Goal: Entertainment & Leisure: Consume media (video, audio)

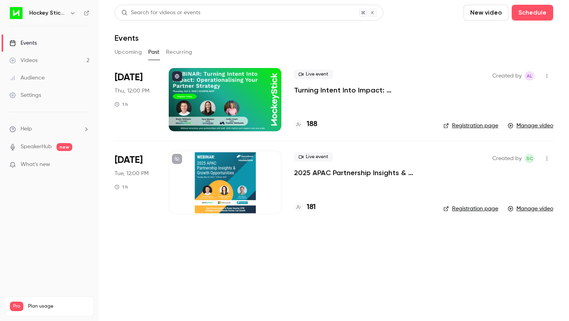
click at [26, 56] on link "Videos 2" at bounding box center [49, 60] width 99 height 17
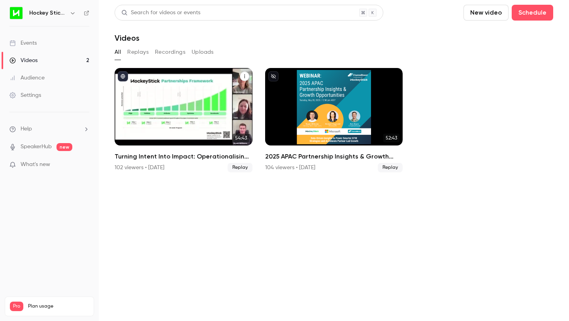
click at [160, 84] on div "Turning Intent Into Impact: Operationalising Your Partner Strategy" at bounding box center [184, 106] width 138 height 77
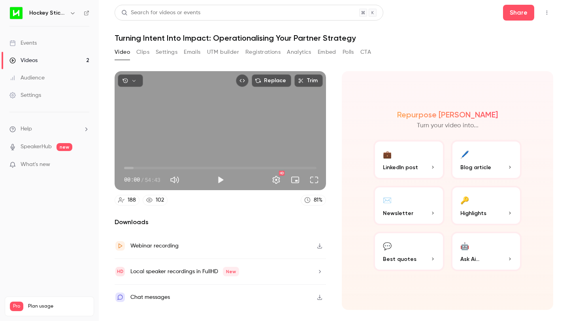
click at [318, 246] on icon "button" at bounding box center [319, 246] width 6 height 6
click at [38, 45] on link "Events" at bounding box center [49, 42] width 99 height 17
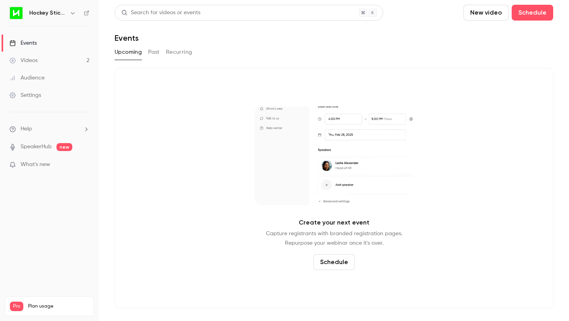
click at [332, 259] on button "Schedule" at bounding box center [333, 262] width 41 height 16
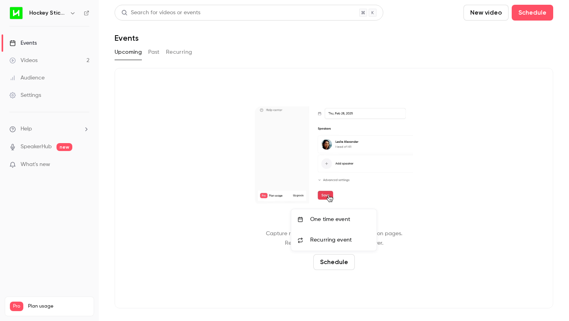
click at [319, 225] on li "One time event" at bounding box center [333, 219] width 85 height 21
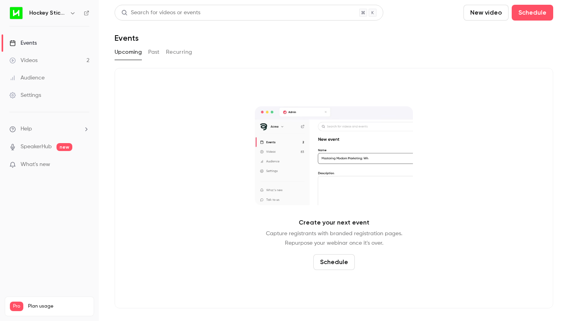
click at [147, 54] on div "Upcoming Past Recurring" at bounding box center [334, 52] width 438 height 13
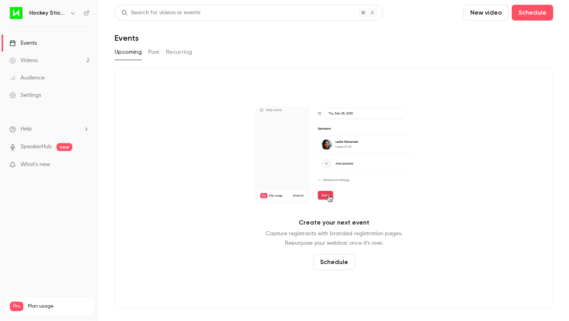
click at [156, 52] on button "Past" at bounding box center [153, 52] width 11 height 13
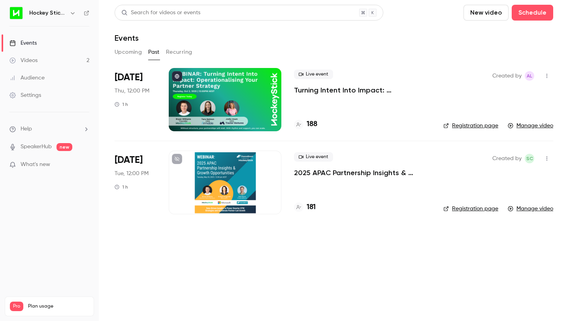
click at [336, 90] on p "Turning Intent Into Impact: Operationalising Your Partner Strategy" at bounding box center [362, 89] width 137 height 9
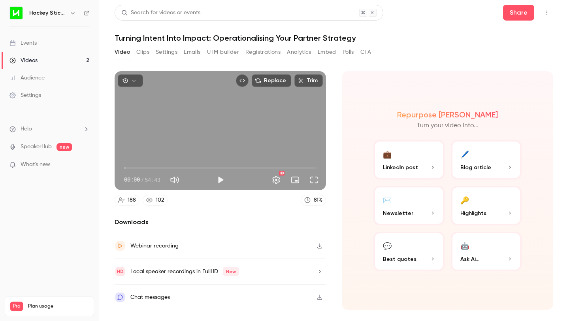
click at [248, 50] on button "Registrations" at bounding box center [262, 52] width 35 height 13
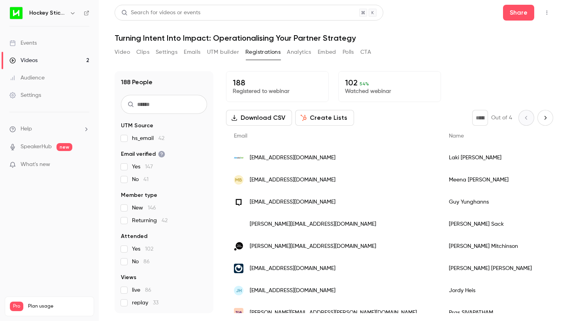
click at [125, 54] on button "Video" at bounding box center [122, 52] width 15 height 13
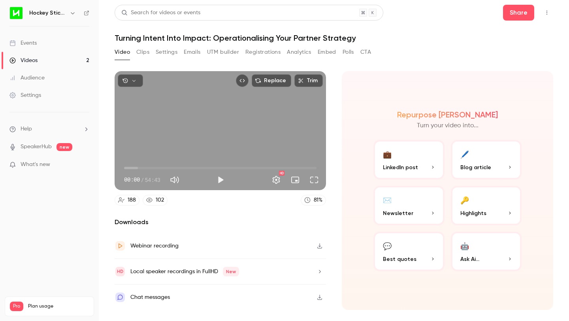
click at [160, 52] on button "Settings" at bounding box center [167, 52] width 22 height 13
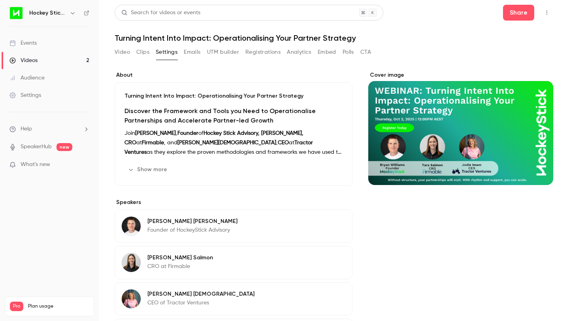
click at [120, 53] on button "Video" at bounding box center [122, 52] width 15 height 13
